Goal: Task Accomplishment & Management: Complete application form

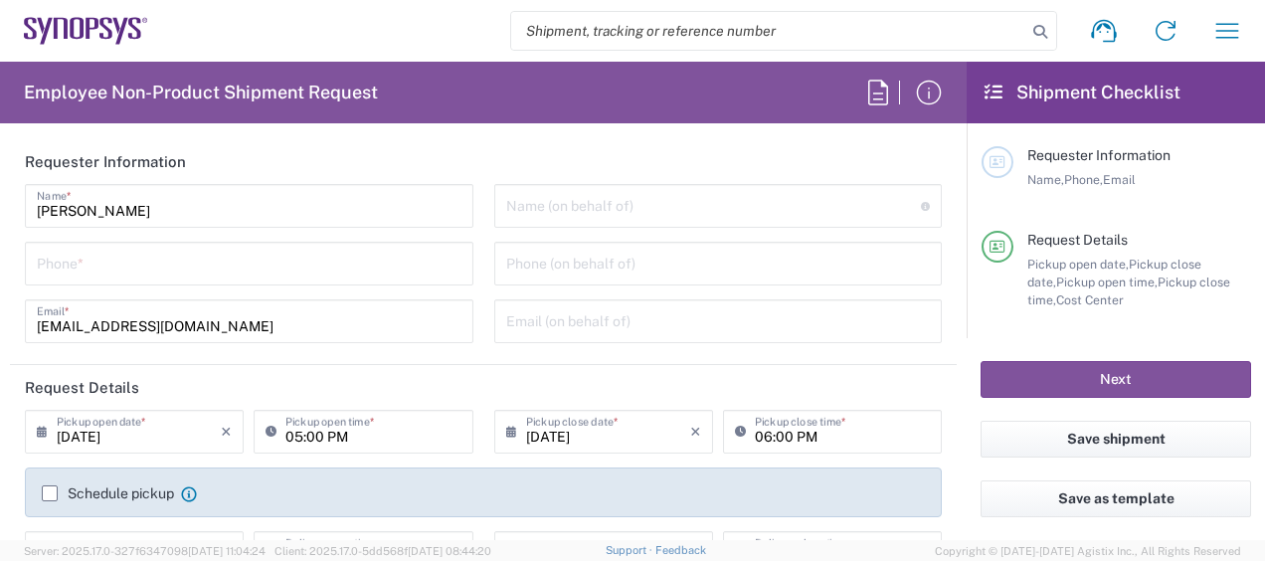
scroll to position [1, 0]
click at [238, 279] on div "Phone *" at bounding box center [249, 263] width 449 height 44
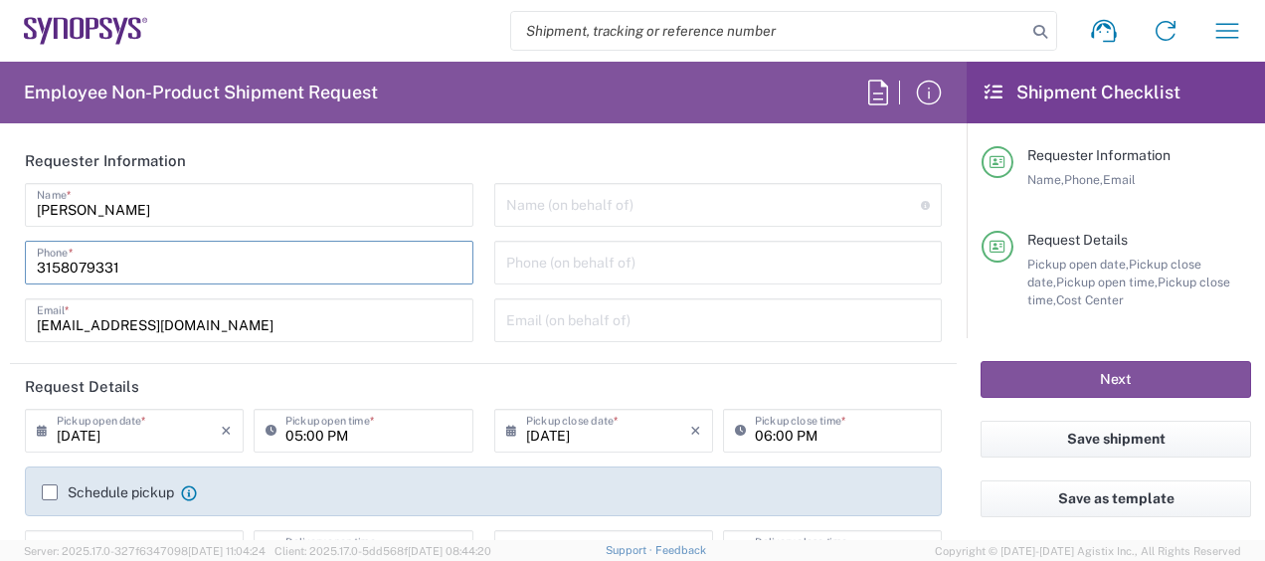
type input "3158079331"
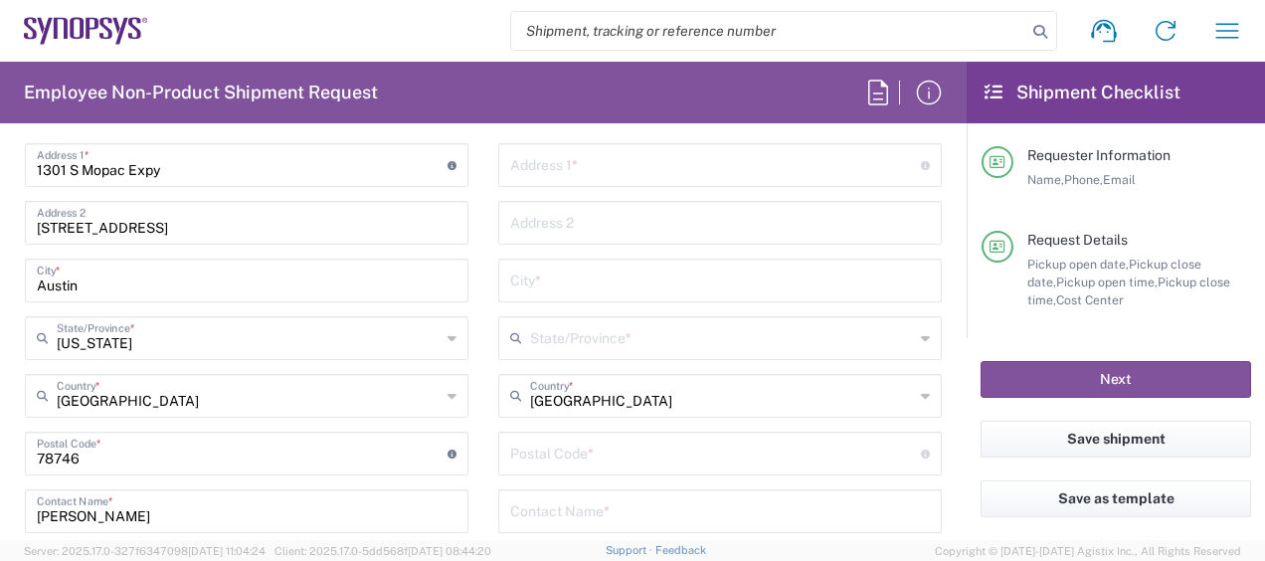
scroll to position [1242, 0]
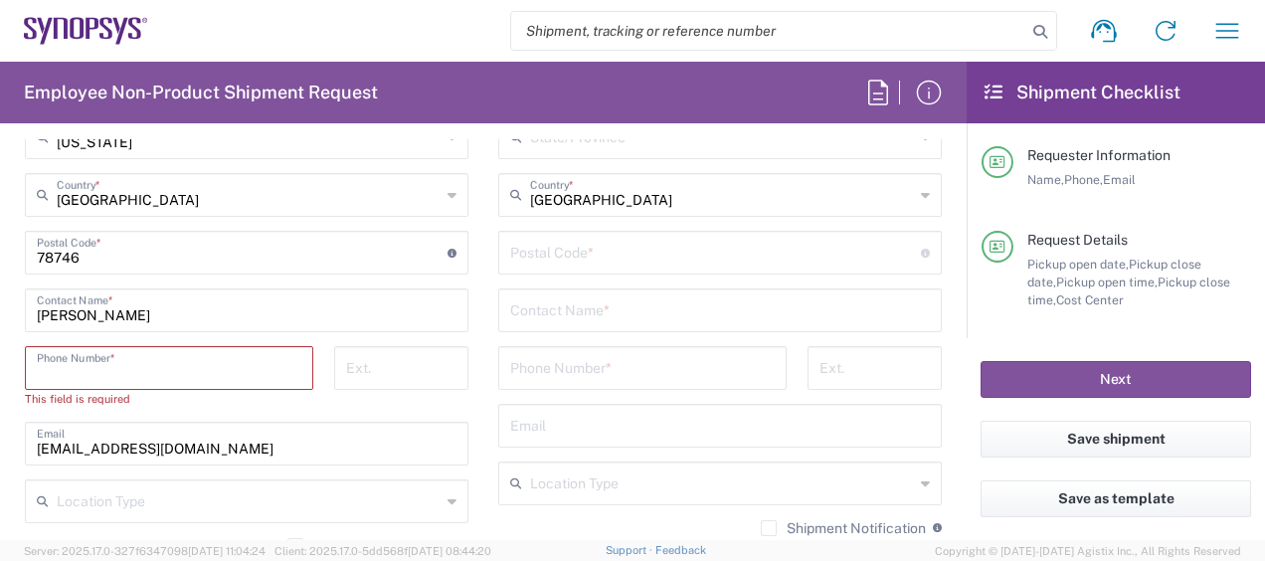
drag, startPoint x: 322, startPoint y: 310, endPoint x: 171, endPoint y: 376, distance: 164.8
click at [171, 376] on input "tel" at bounding box center [169, 366] width 265 height 35
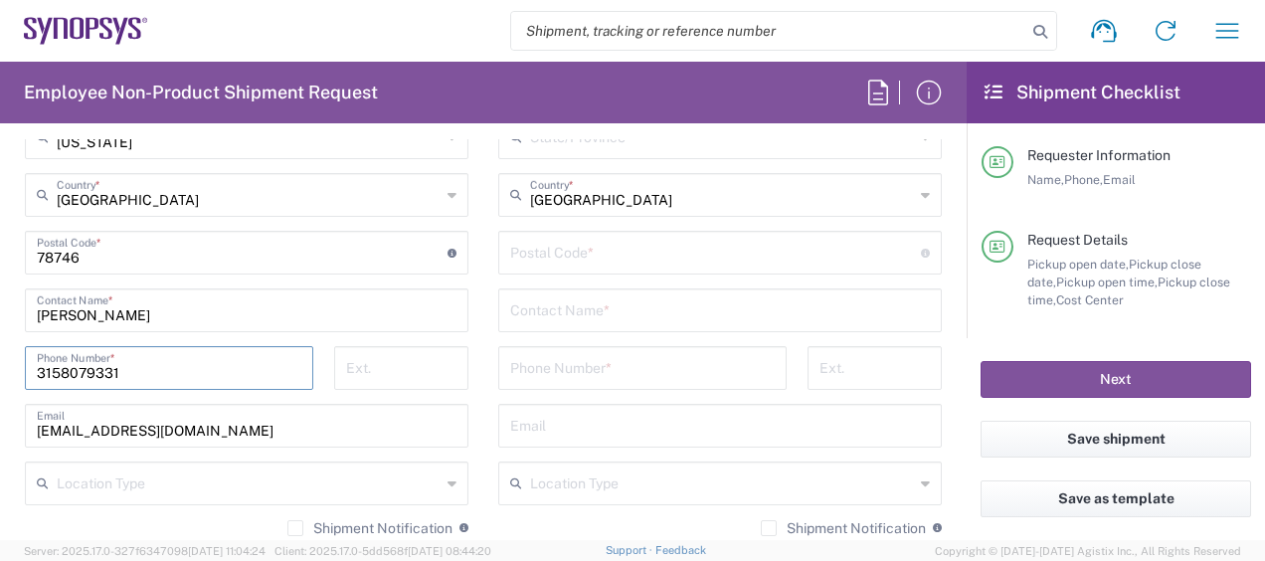
type input "3158079331"
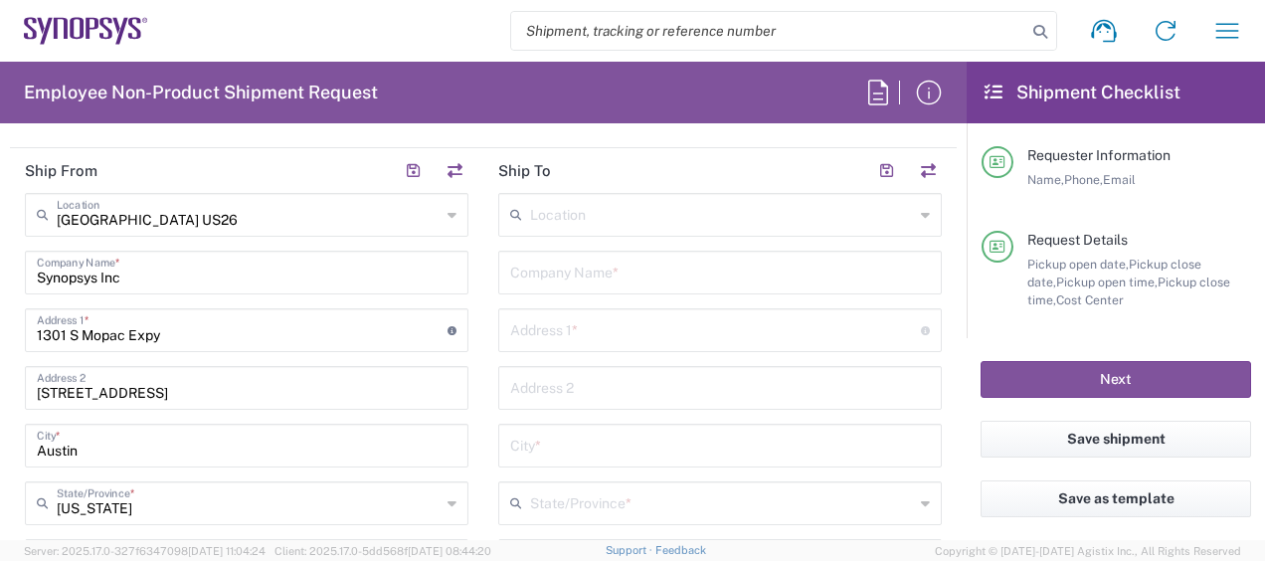
scroll to position [873, 0]
click at [609, 278] on input "text" at bounding box center [720, 274] width 420 height 35
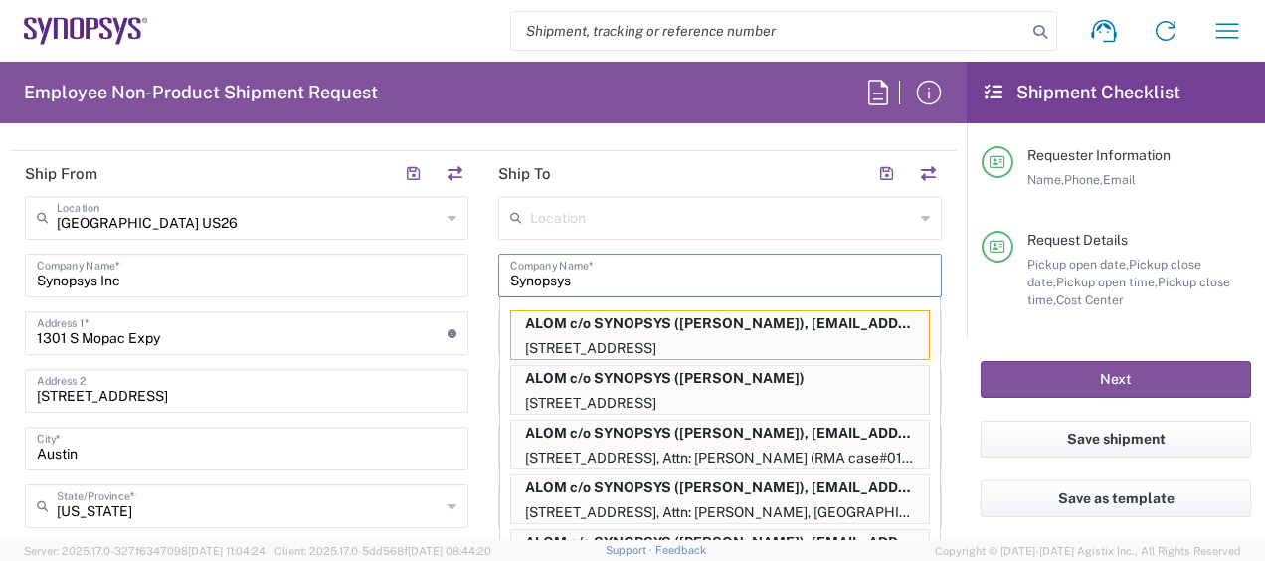
type input "Synopsys"
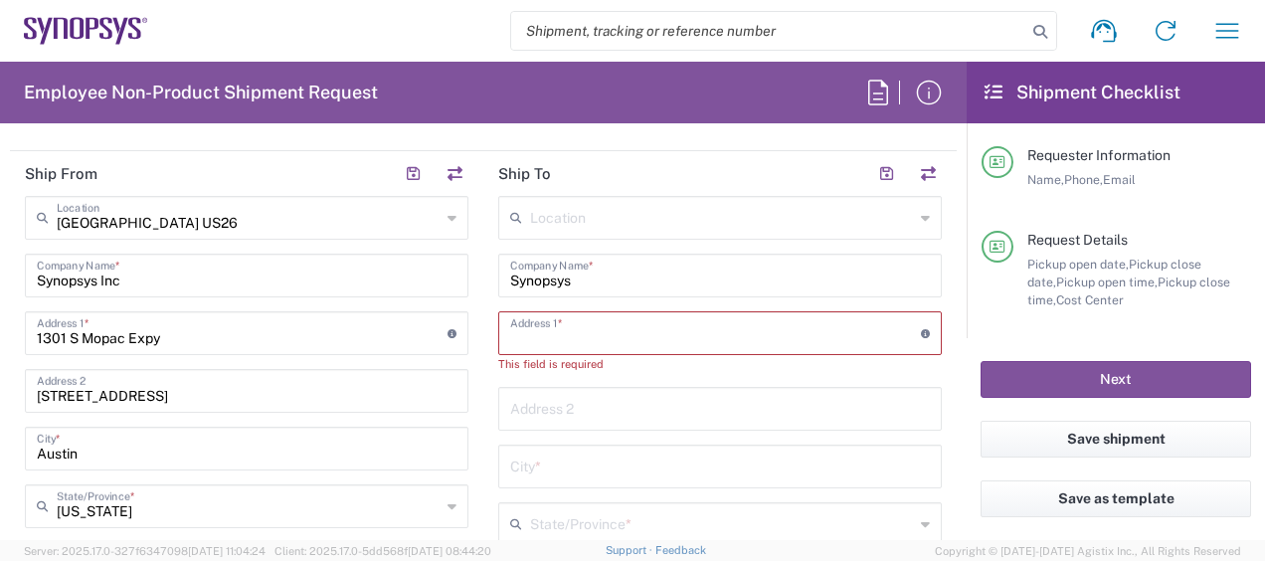
paste input "[STREET_ADDRESS]"
type input "[STREET_ADDRESS]"
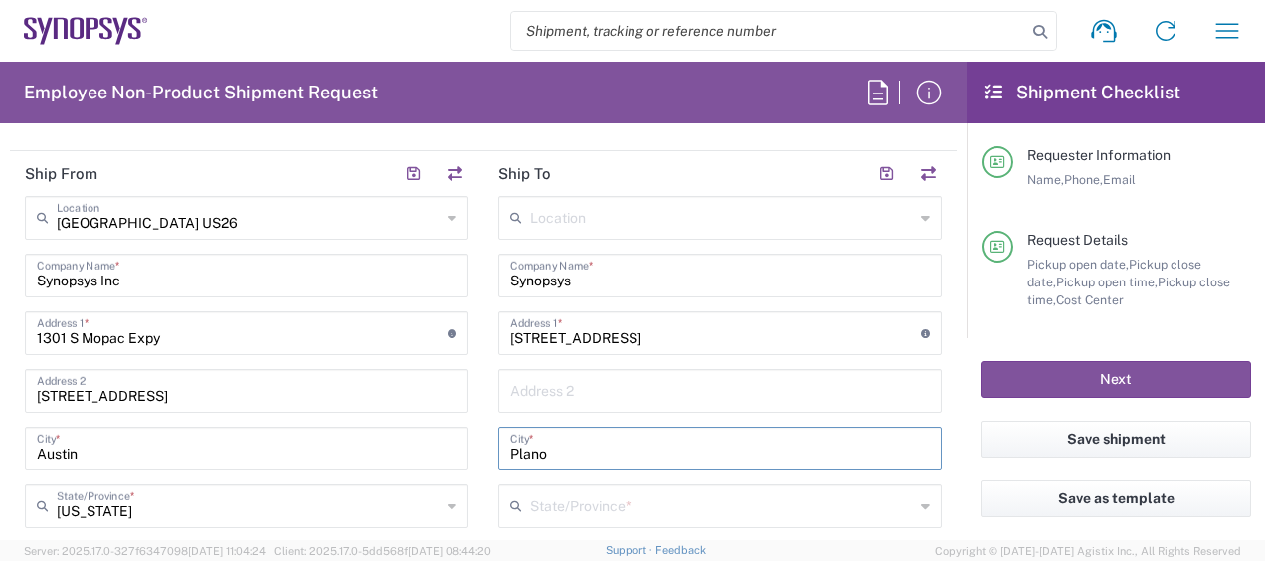
type input "Plano"
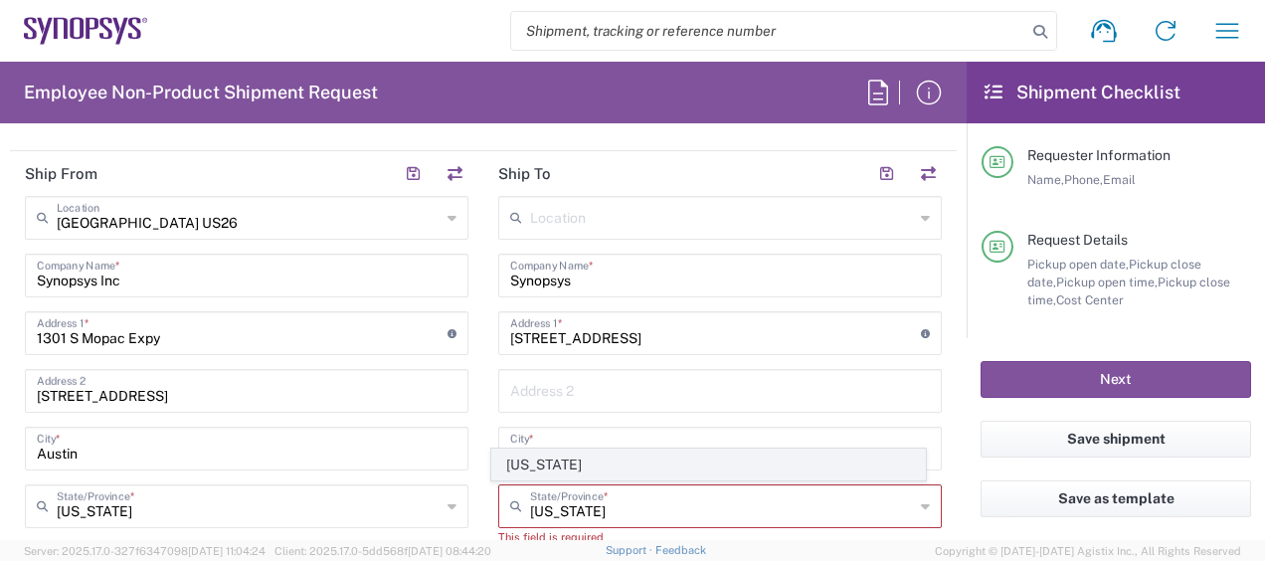
click at [520, 468] on span "[US_STATE]" at bounding box center [708, 465] width 432 height 31
type input "[US_STATE]"
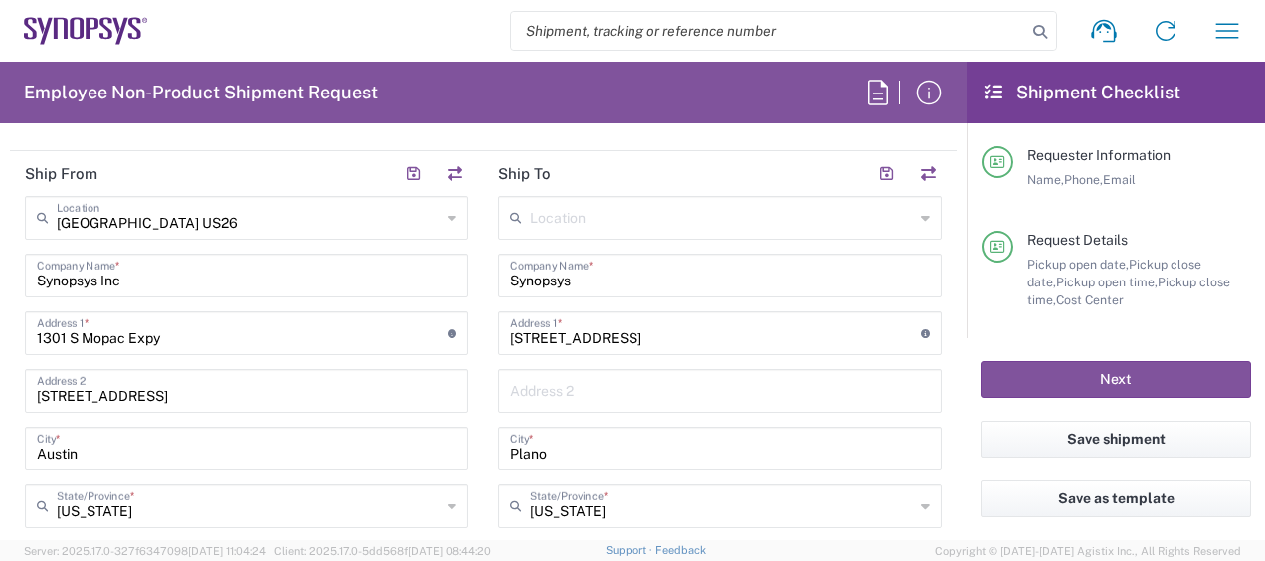
scroll to position [1151, 0]
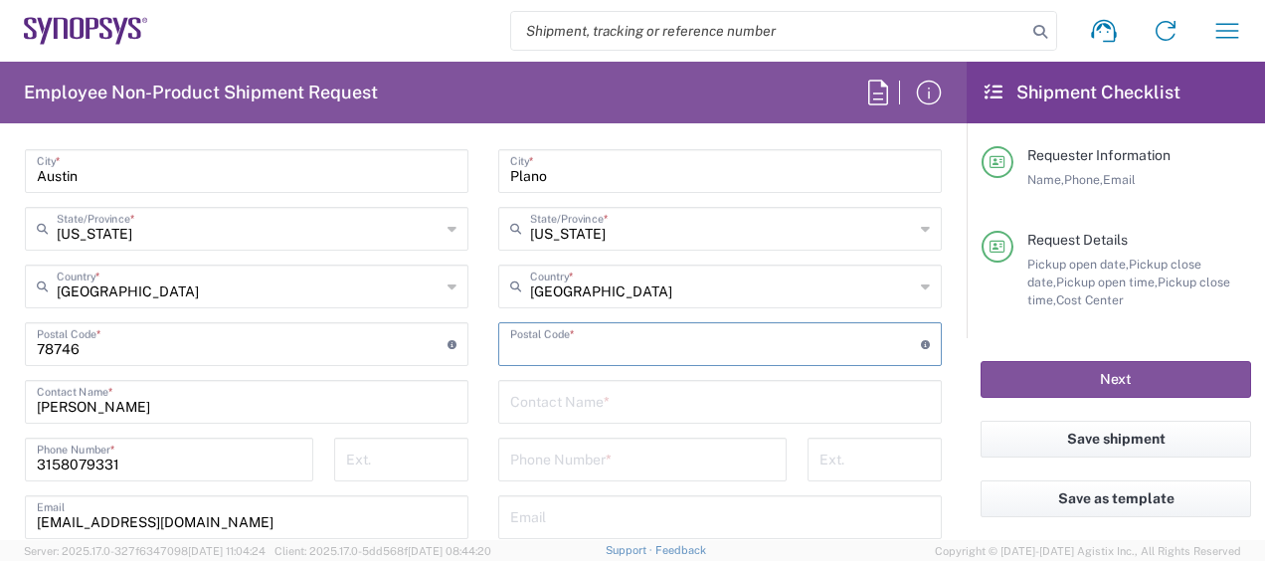
click at [635, 340] on input "undefined" at bounding box center [715, 342] width 411 height 35
paste input "75025"
type input "75025"
type input "[PERSON_NAME]"
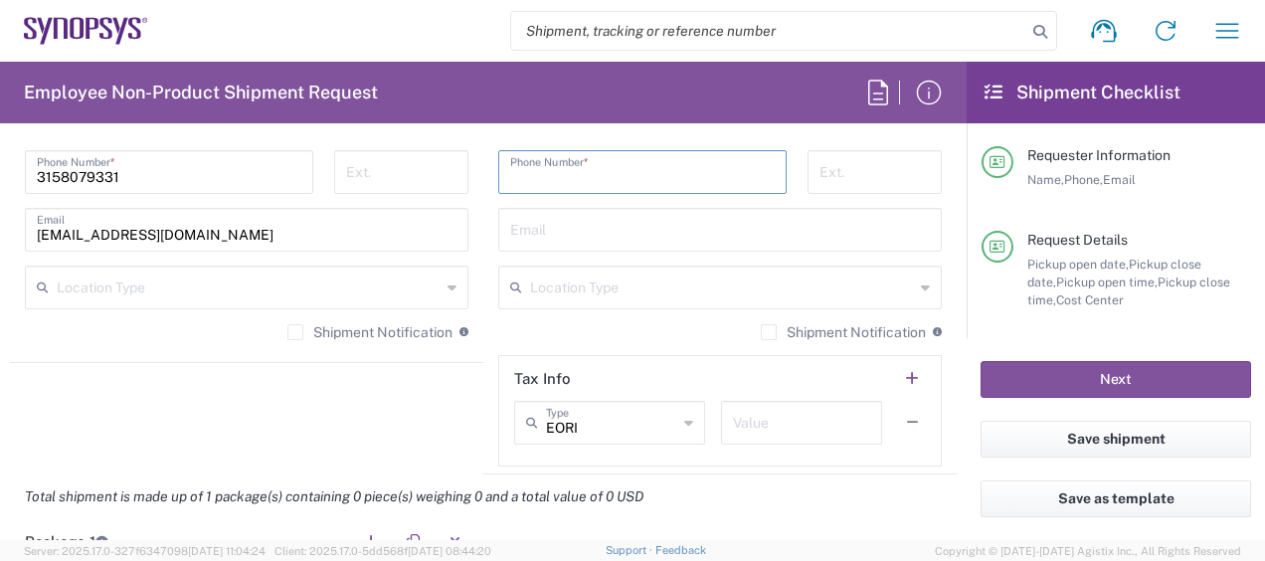
scroll to position [1439, 0]
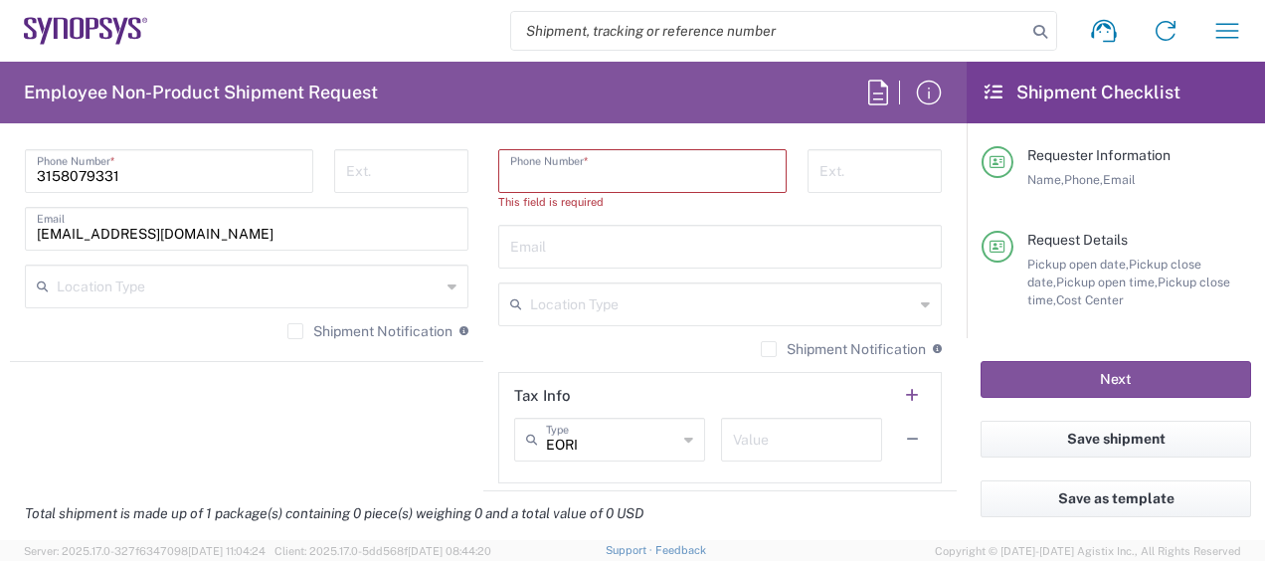
paste input "9729263130"
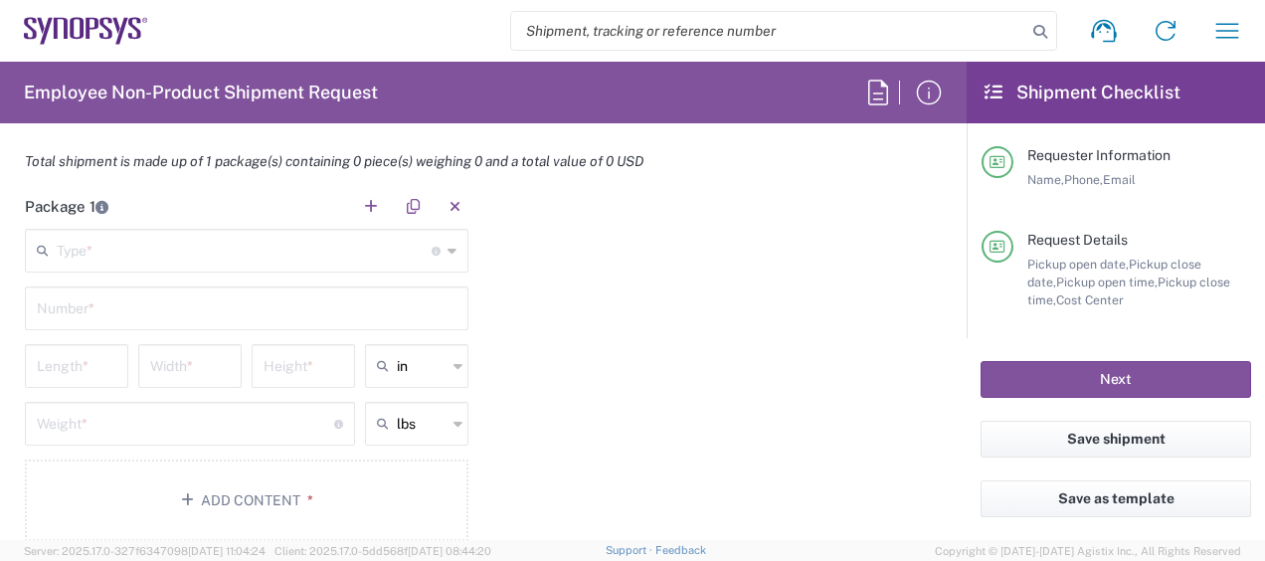
scroll to position [1773, 0]
type input "9729263130"
click at [316, 245] on input "text" at bounding box center [244, 250] width 375 height 35
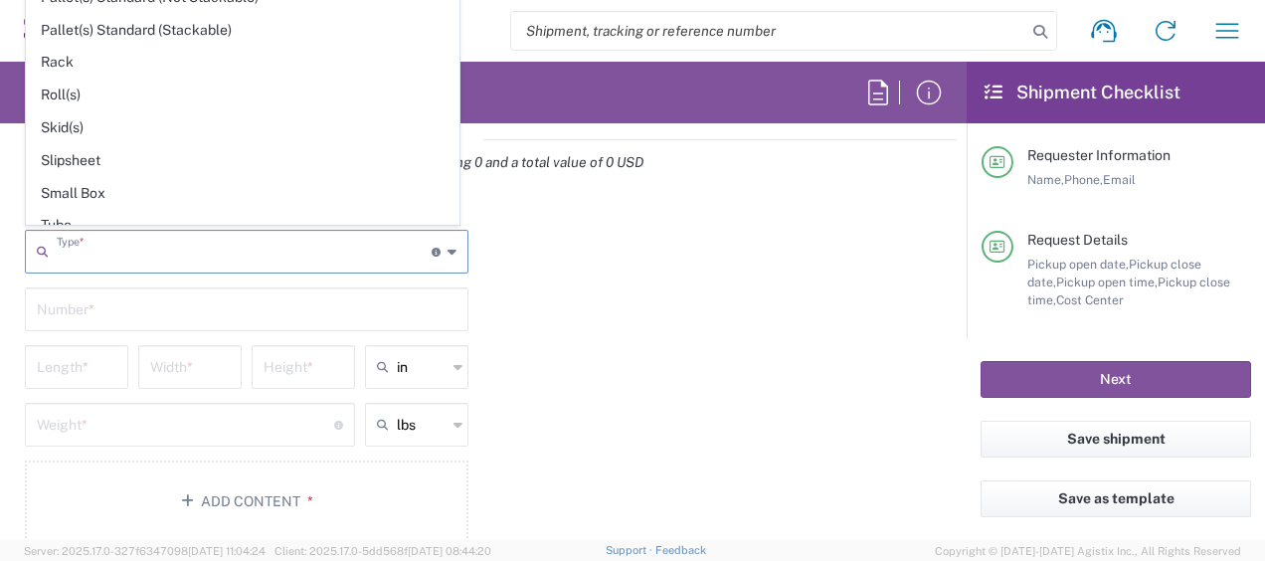
scroll to position [916, 0]
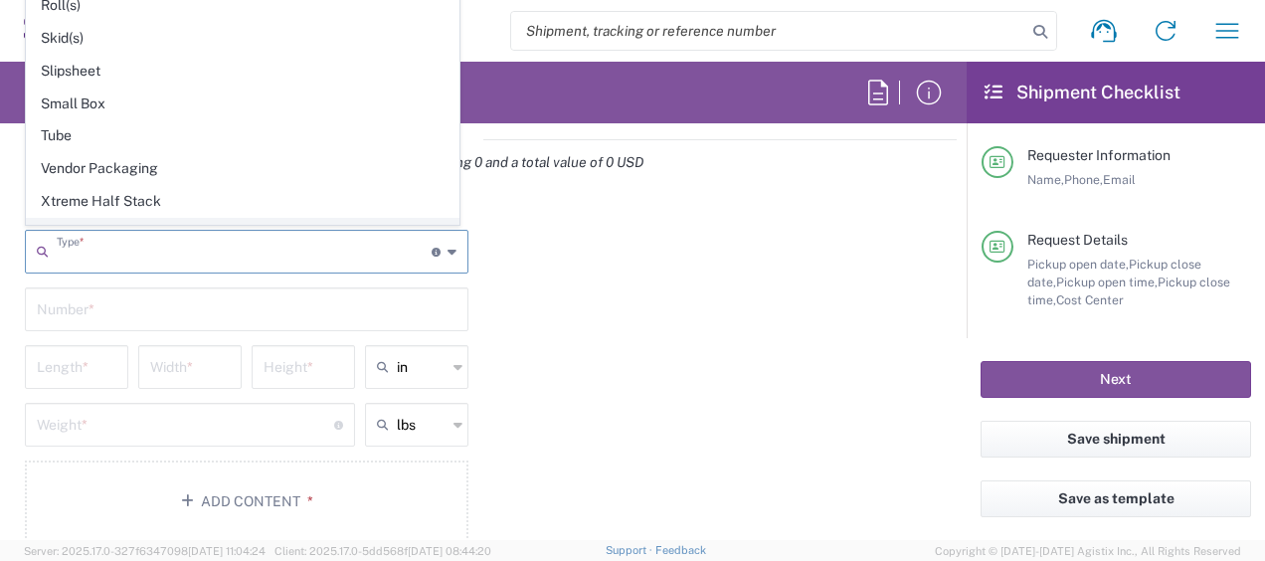
click at [234, 219] on span "Your Packaging" at bounding box center [243, 234] width 432 height 31
type input "Your Packaging"
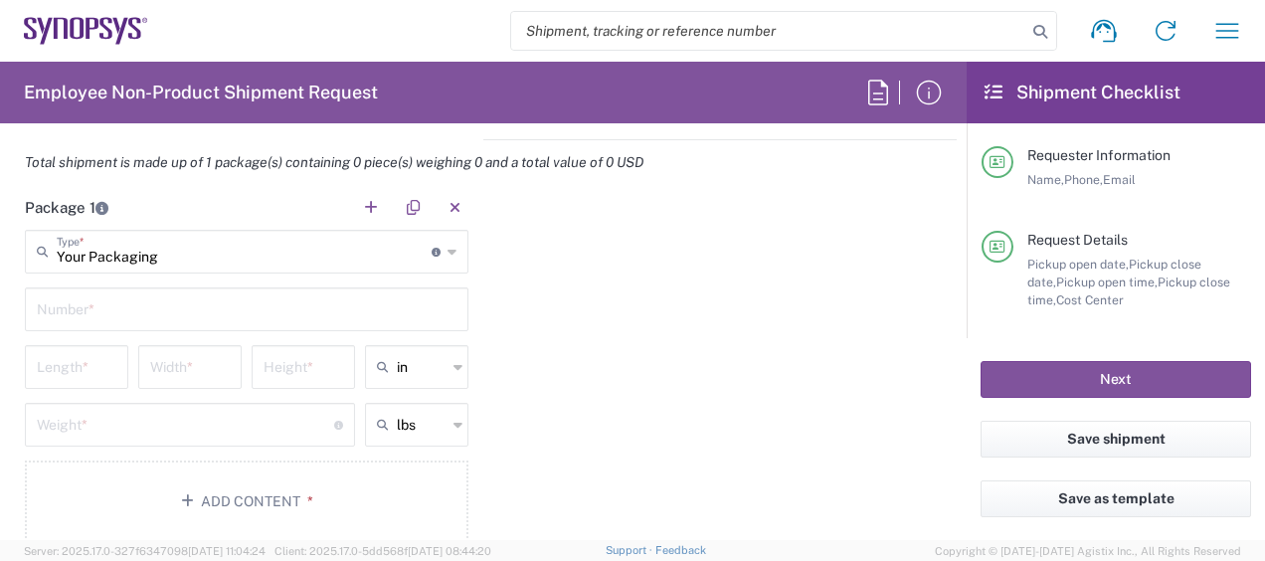
click at [214, 306] on input "text" at bounding box center [247, 307] width 420 height 35
type input "1"
click at [95, 359] on input "number" at bounding box center [77, 365] width 80 height 35
type input "16"
type input "12"
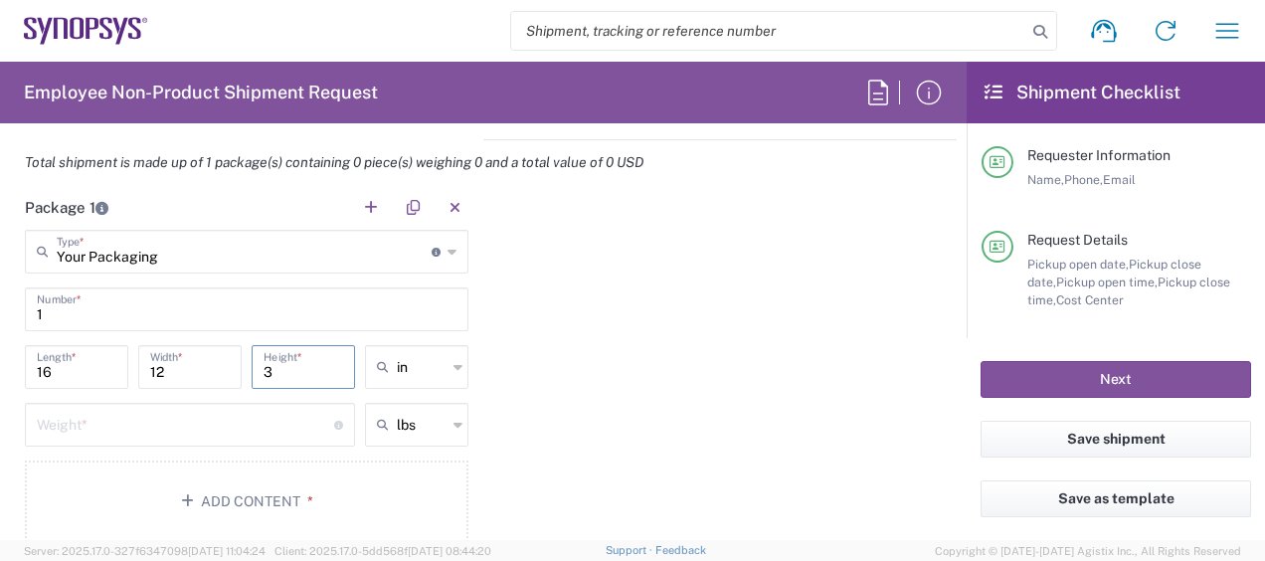
type input "3"
click at [95, 434] on input "number" at bounding box center [185, 423] width 297 height 35
type input "6"
click at [191, 502] on icon "button" at bounding box center [191, 501] width 20 height 14
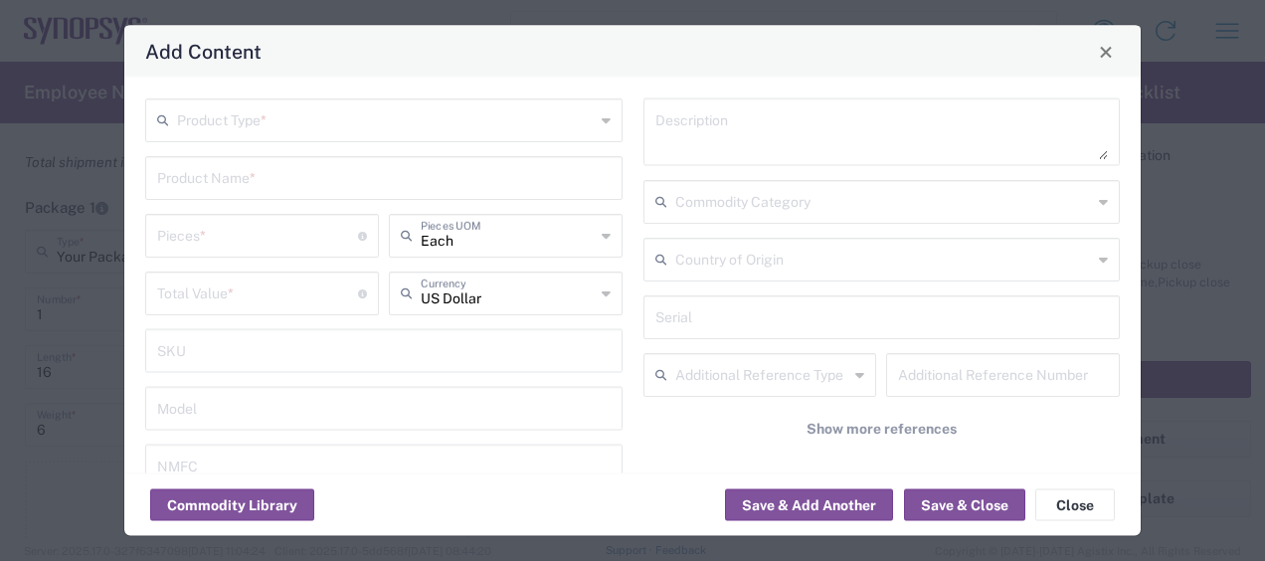
click at [345, 126] on input "text" at bounding box center [386, 118] width 418 height 35
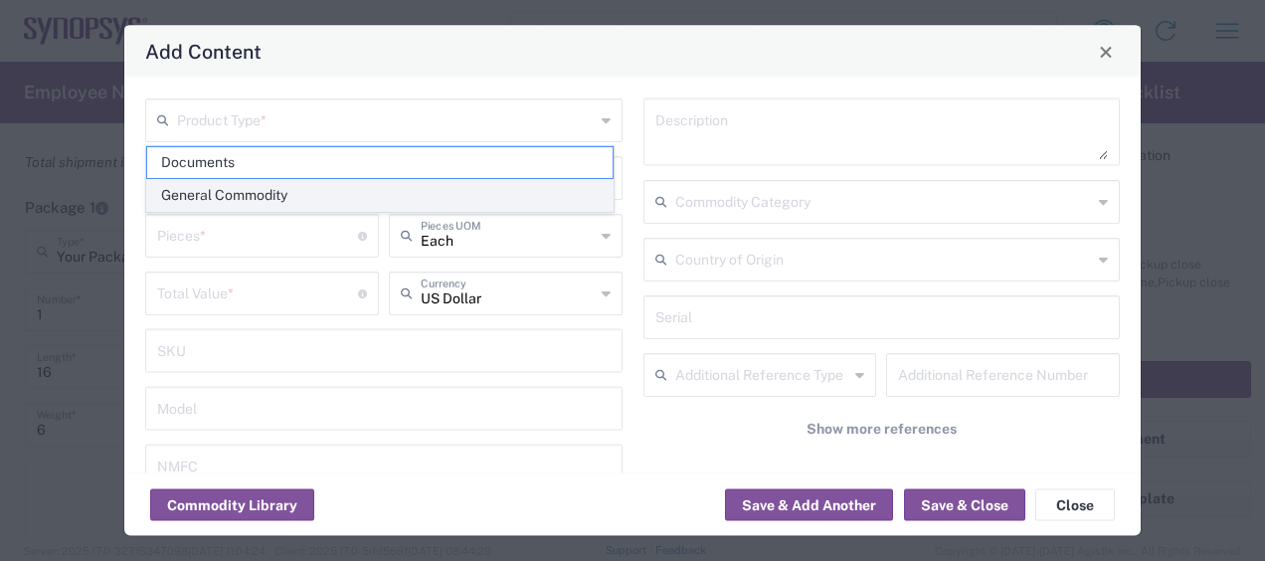
click at [327, 188] on span "General Commodity" at bounding box center [380, 195] width 466 height 31
type input "General Commodity"
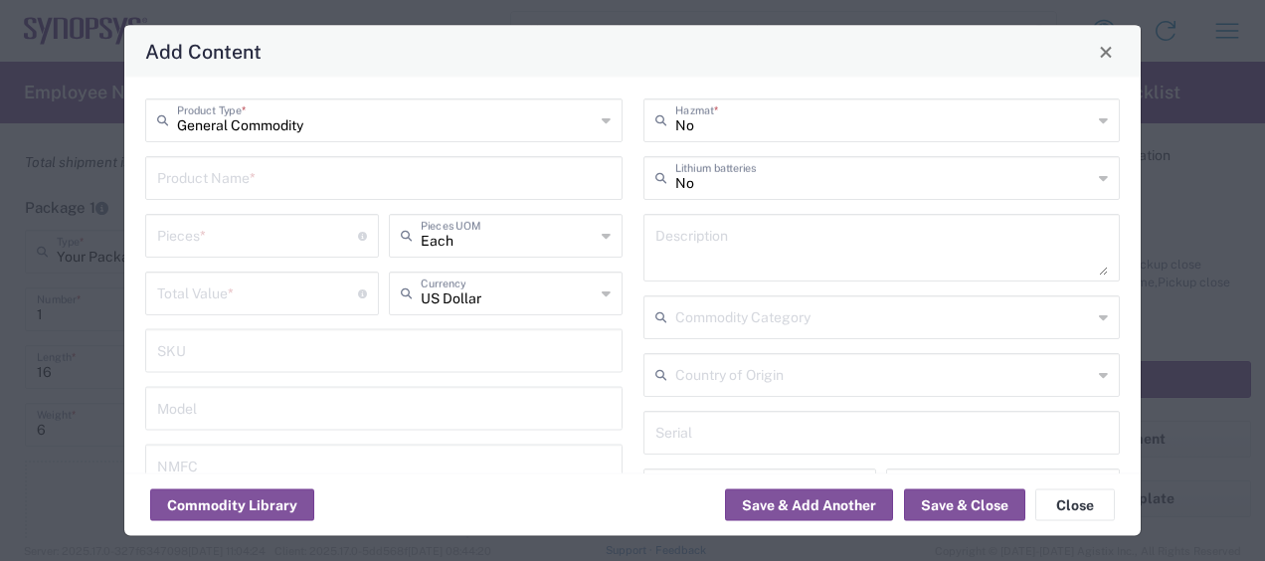
click at [285, 188] on input "text" at bounding box center [384, 176] width 454 height 35
type input "Dell Pro Laptop"
type input "1"
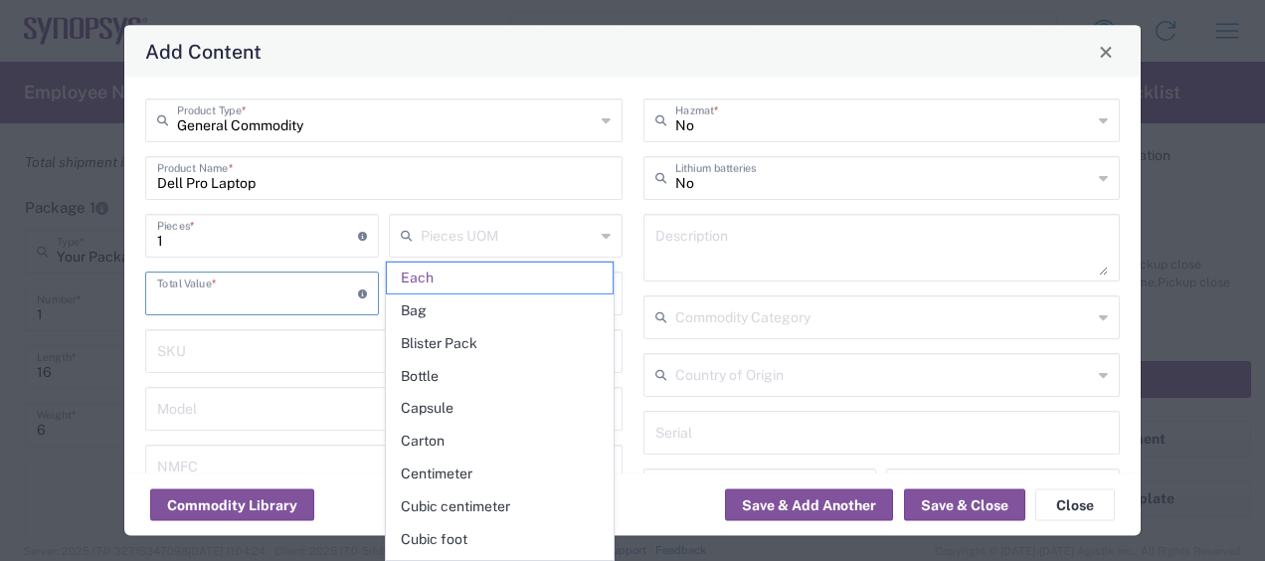
click at [277, 307] on input "number" at bounding box center [257, 292] width 201 height 35
type input "Each"
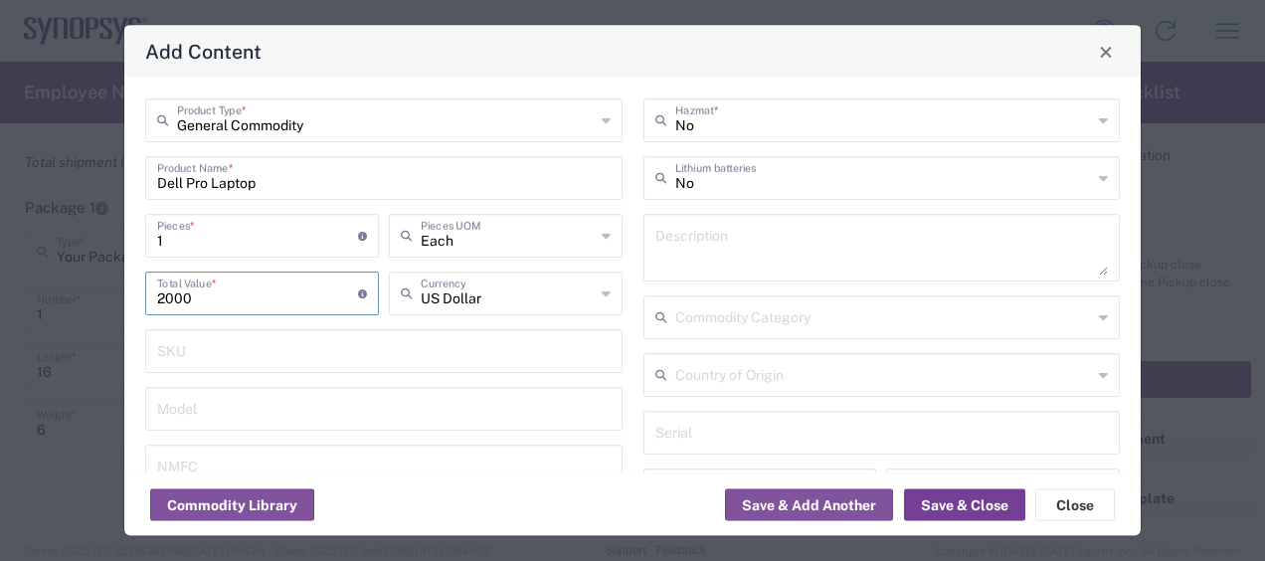
type input "2000"
click at [947, 503] on button "Save & Close" at bounding box center [964, 505] width 121 height 32
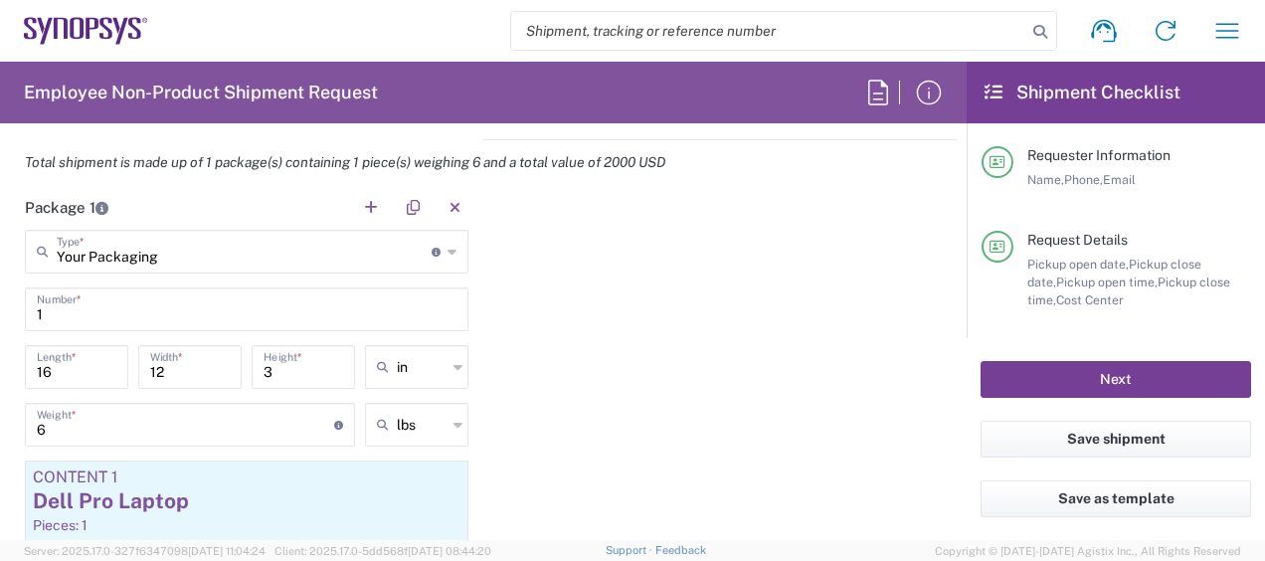
click at [1042, 379] on button "Next" at bounding box center [1116, 379] width 271 height 37
click at [1066, 372] on button "Next" at bounding box center [1116, 379] width 271 height 37
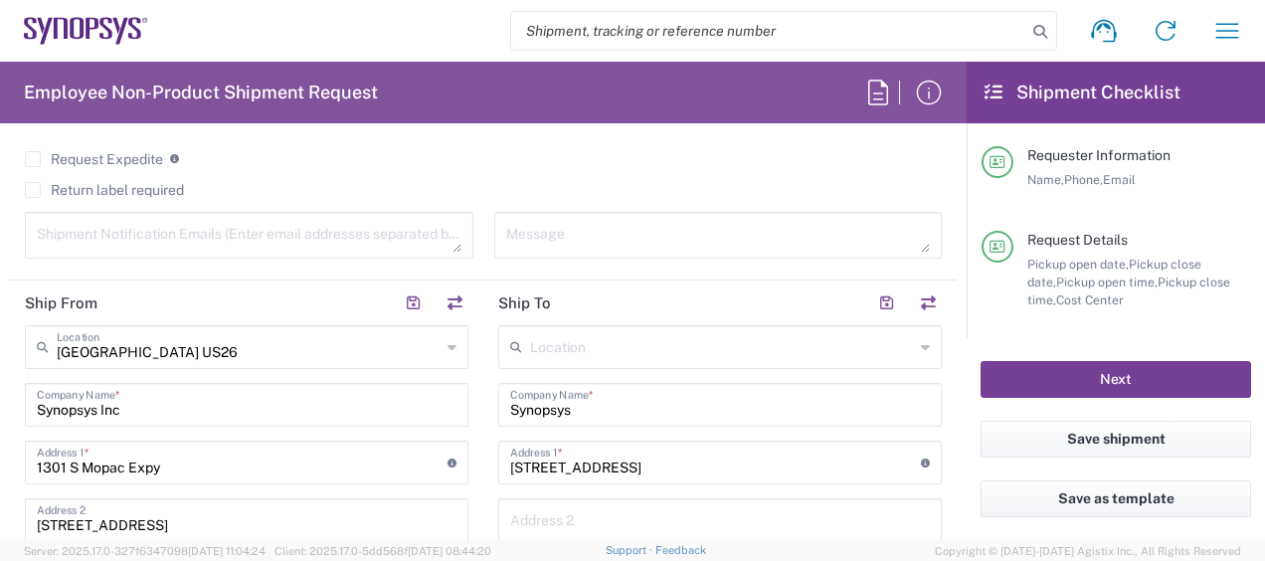
scroll to position [0, 0]
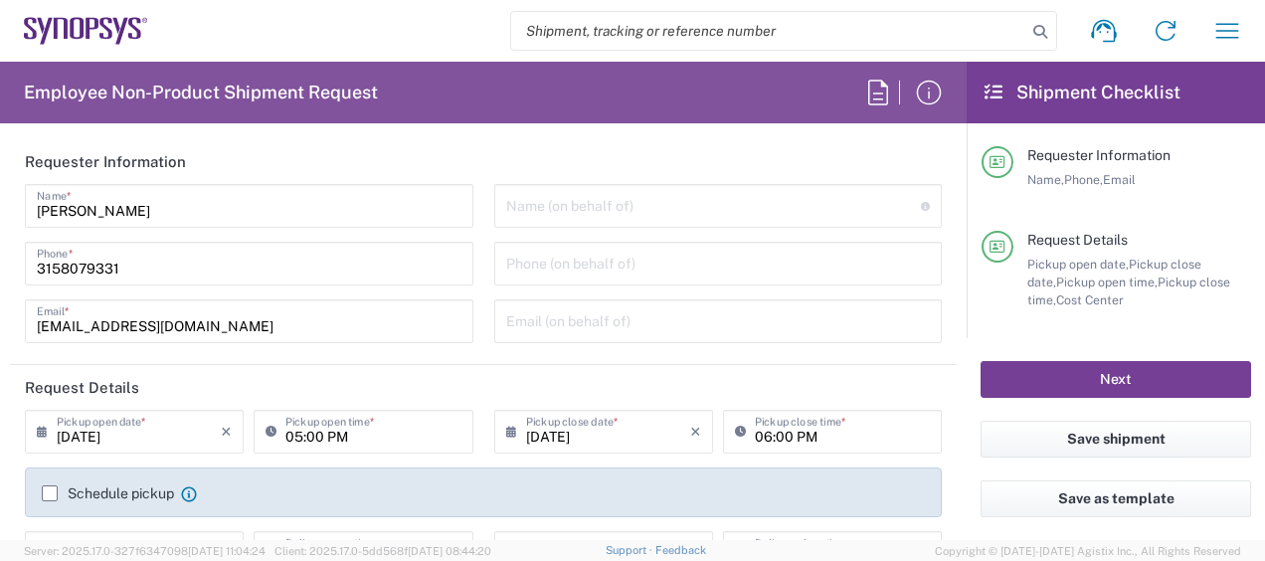
click at [1080, 366] on button "Next" at bounding box center [1116, 379] width 271 height 37
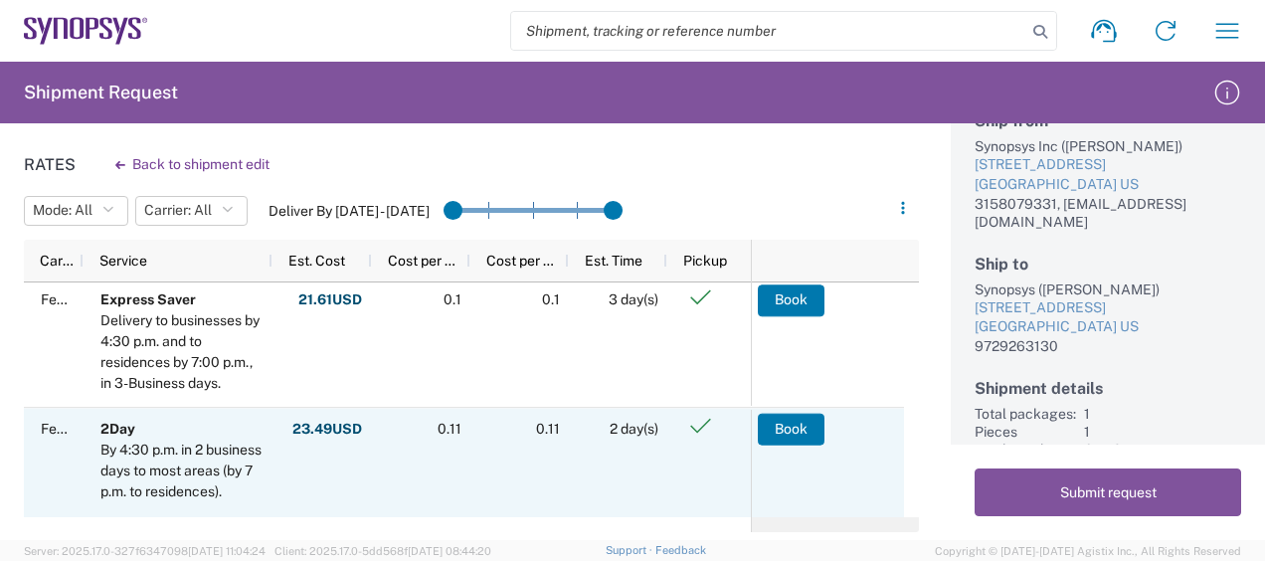
scroll to position [132, 0]
click at [810, 437] on button "Book" at bounding box center [791, 428] width 67 height 32
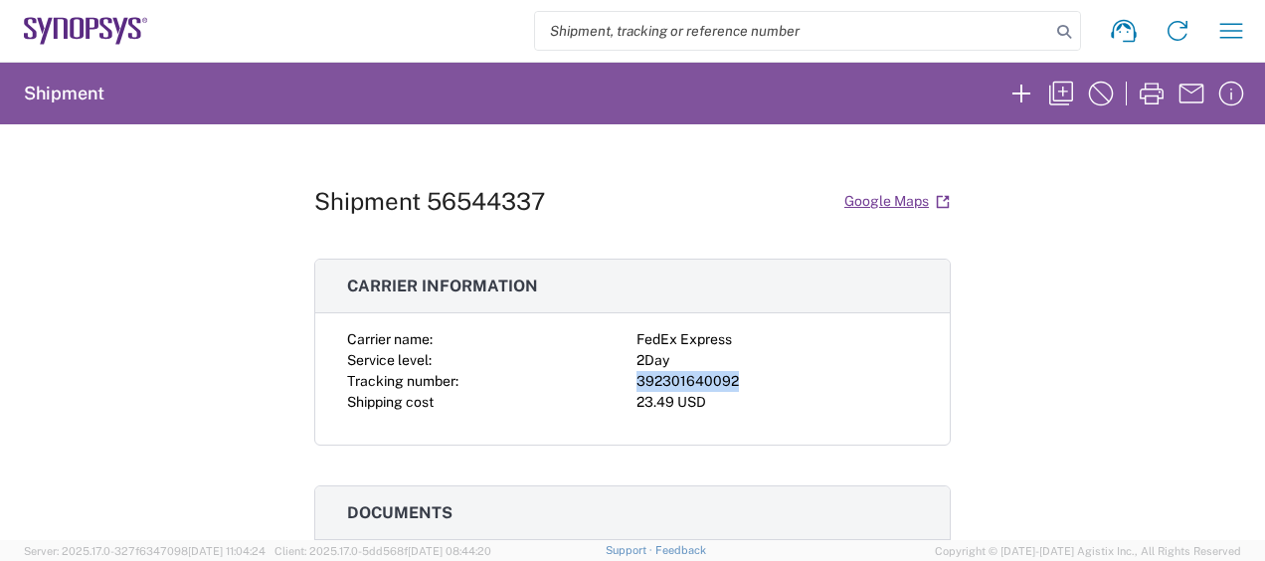
drag, startPoint x: 740, startPoint y: 382, endPoint x: 633, endPoint y: 384, distance: 107.5
click at [637, 384] on div "392301640092" at bounding box center [778, 381] width 282 height 21
copy div "392301640092"
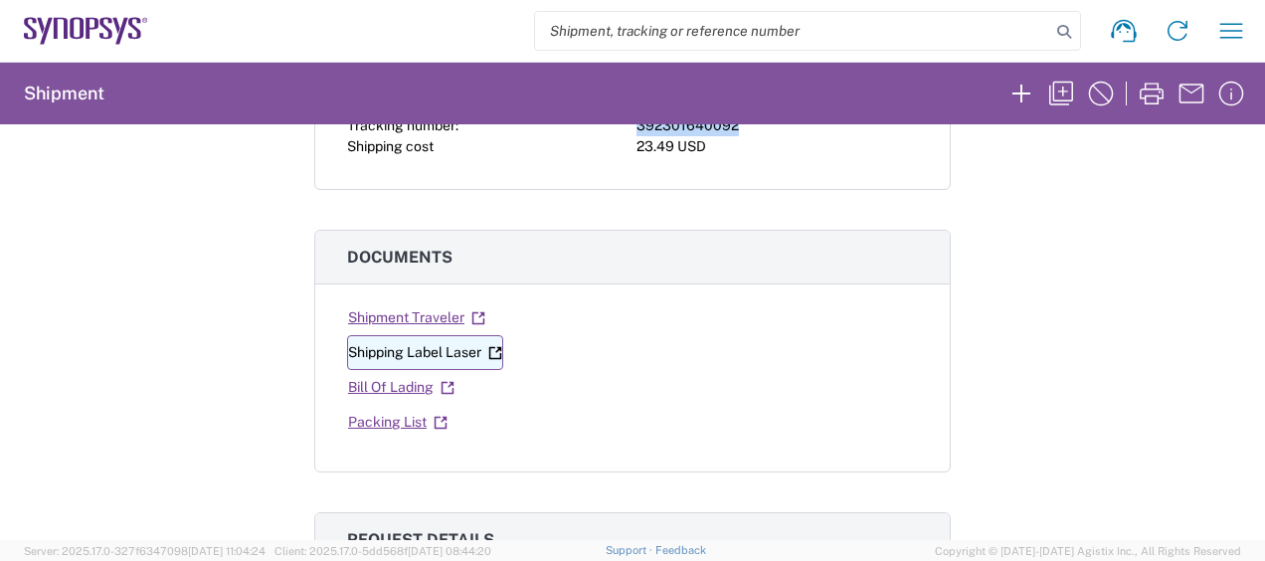
click at [409, 349] on link "Shipping Label Laser" at bounding box center [425, 352] width 156 height 35
